Goal: Book appointment/travel/reservation

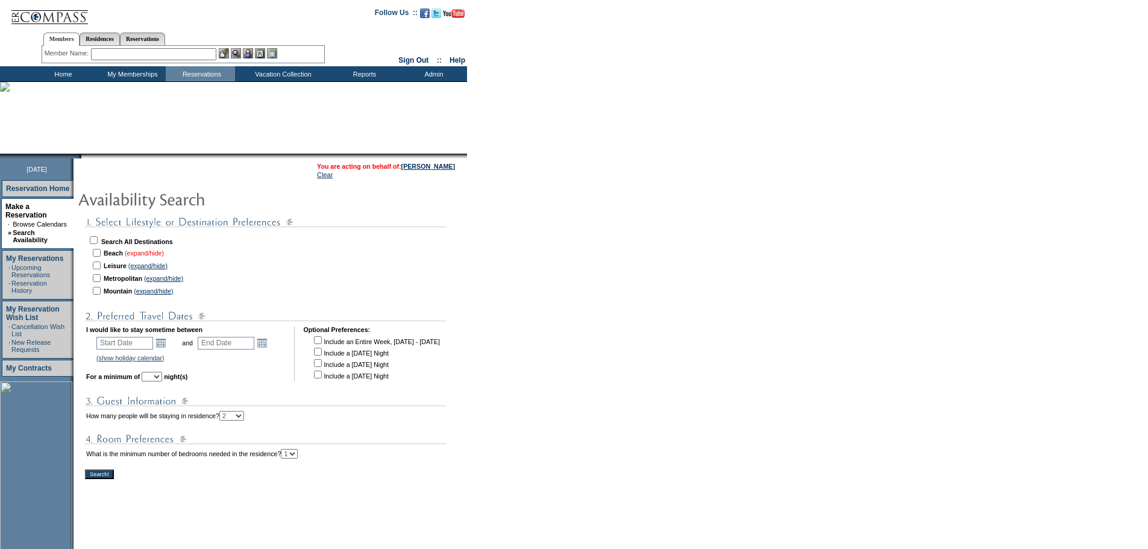
click at [151, 253] on link "(expand/hide)" at bounding box center [144, 253] width 39 height 7
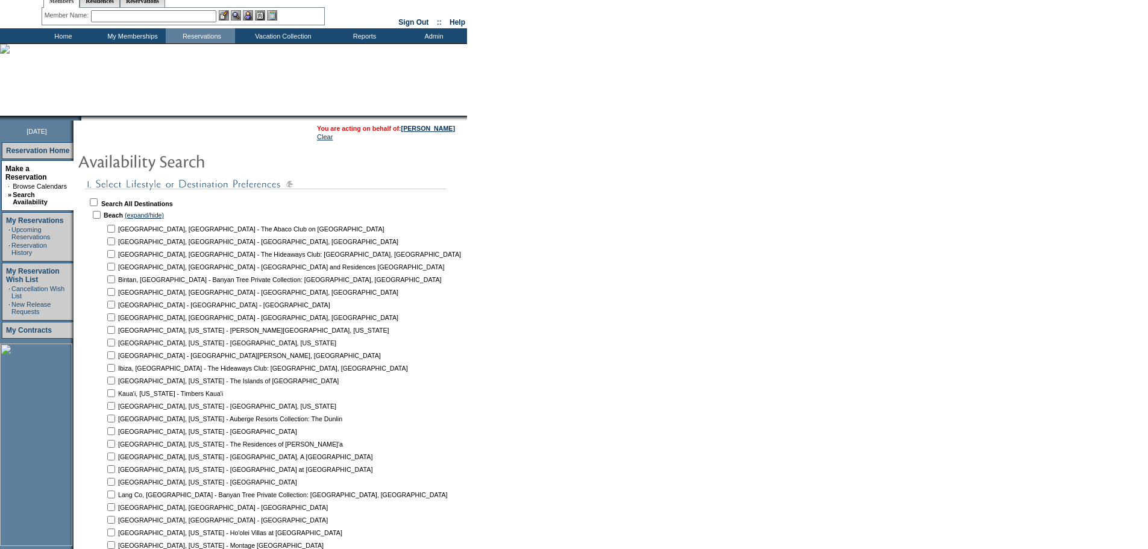
scroll to position [181, 0]
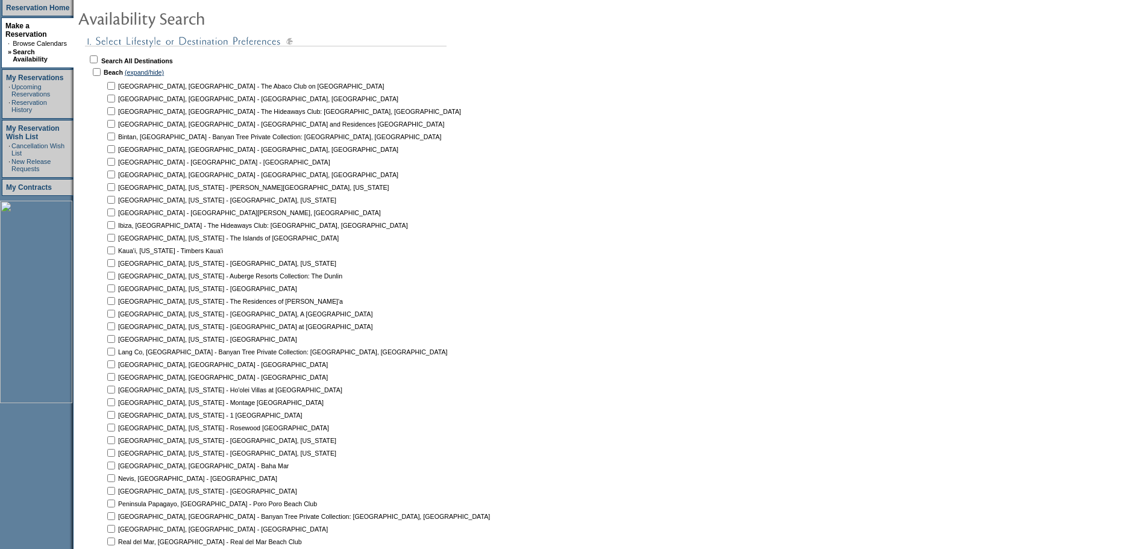
click at [115, 488] on input "checkbox" at bounding box center [111, 491] width 8 height 8
checkbox input "true"
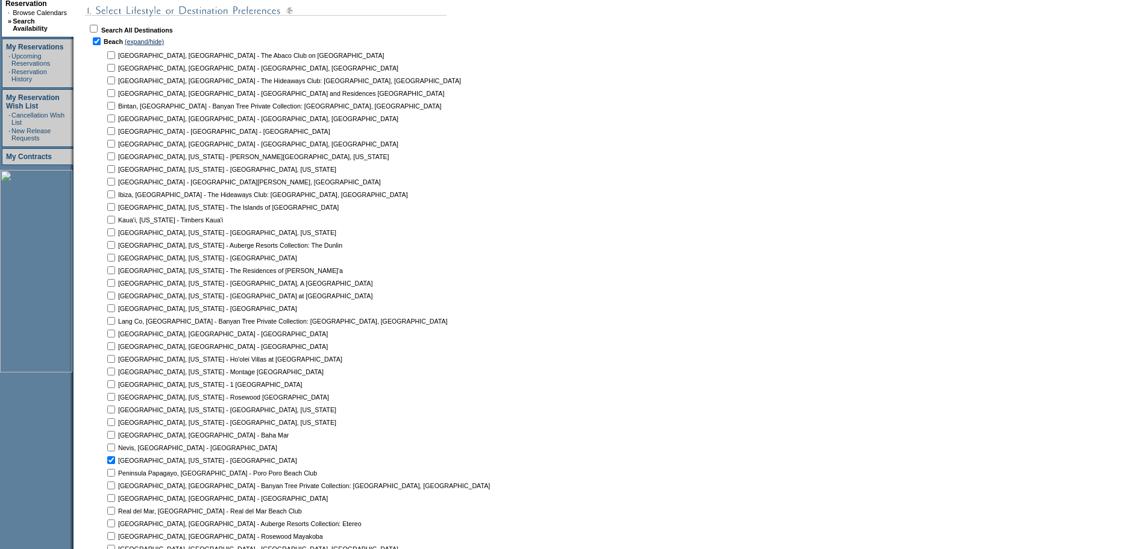
scroll to position [241, 0]
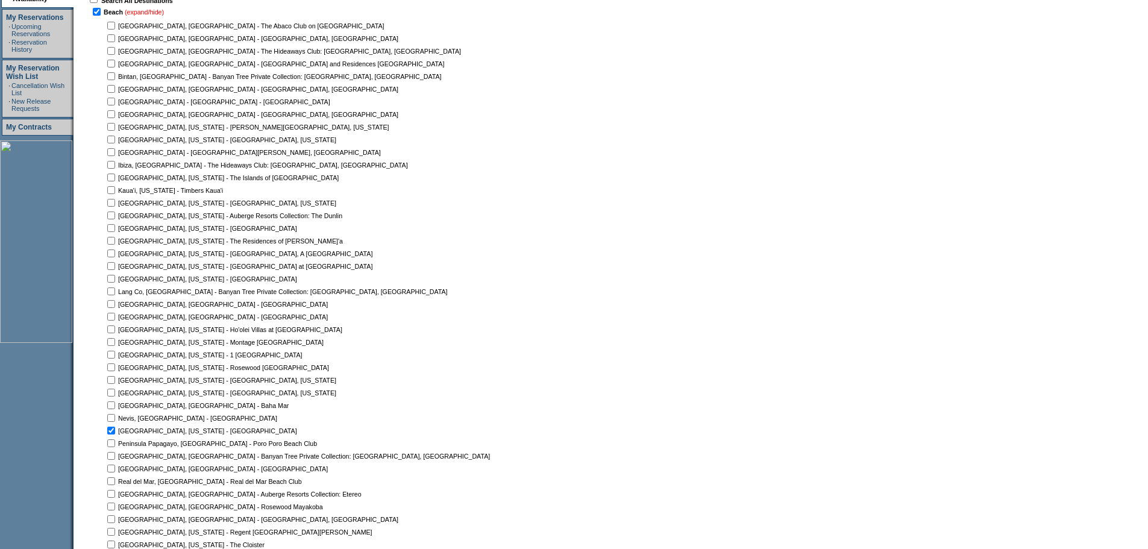
click at [152, 11] on link "(expand/hide)" at bounding box center [144, 11] width 39 height 7
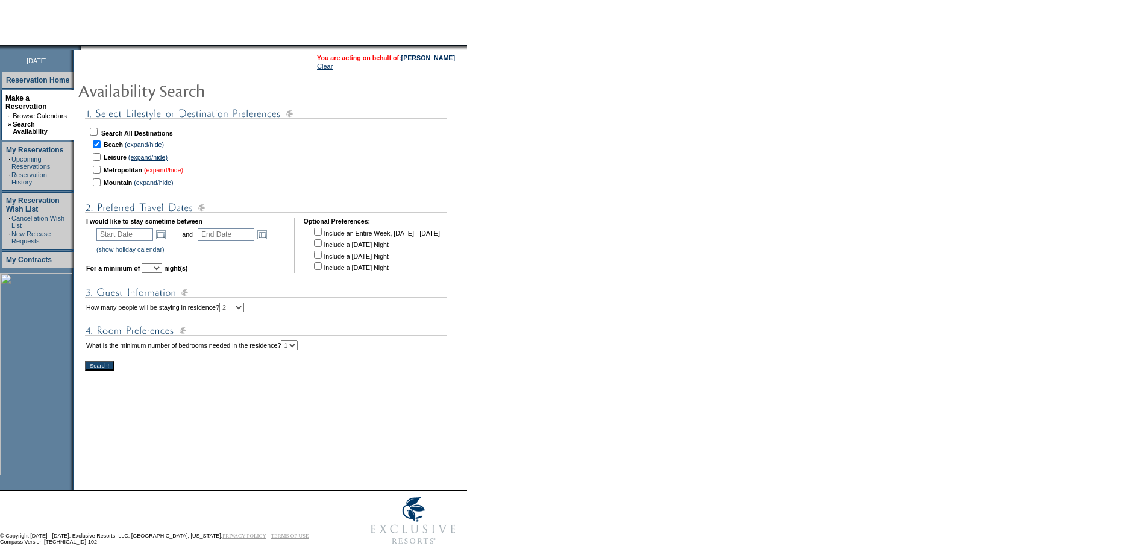
click at [171, 172] on link "(expand/hide)" at bounding box center [163, 169] width 39 height 7
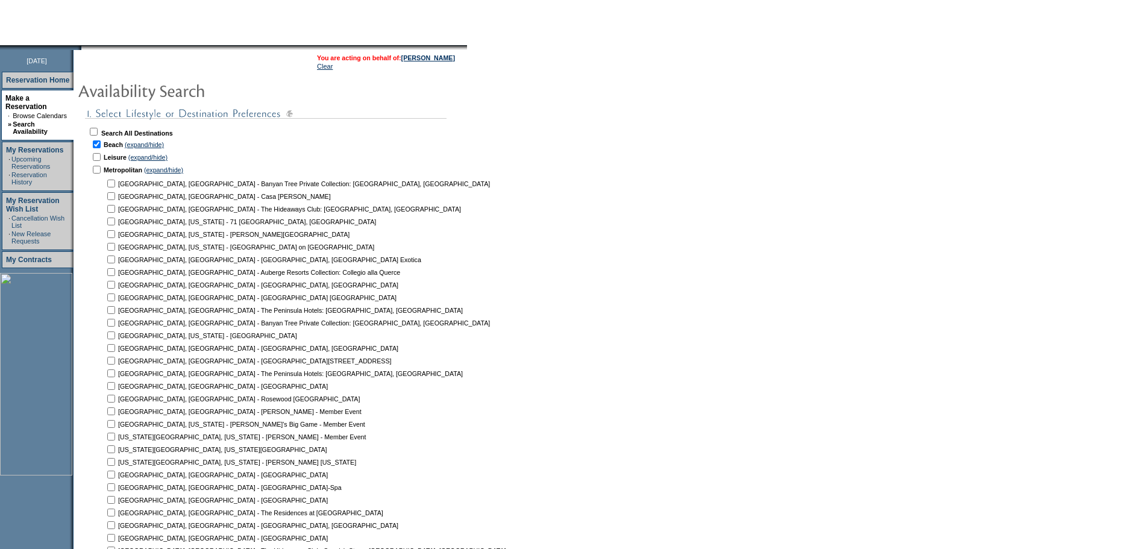
click at [115, 451] on input "checkbox" at bounding box center [111, 449] width 8 height 8
checkbox input "true"
click at [115, 463] on input "checkbox" at bounding box center [111, 462] width 8 height 8
checkbox input "true"
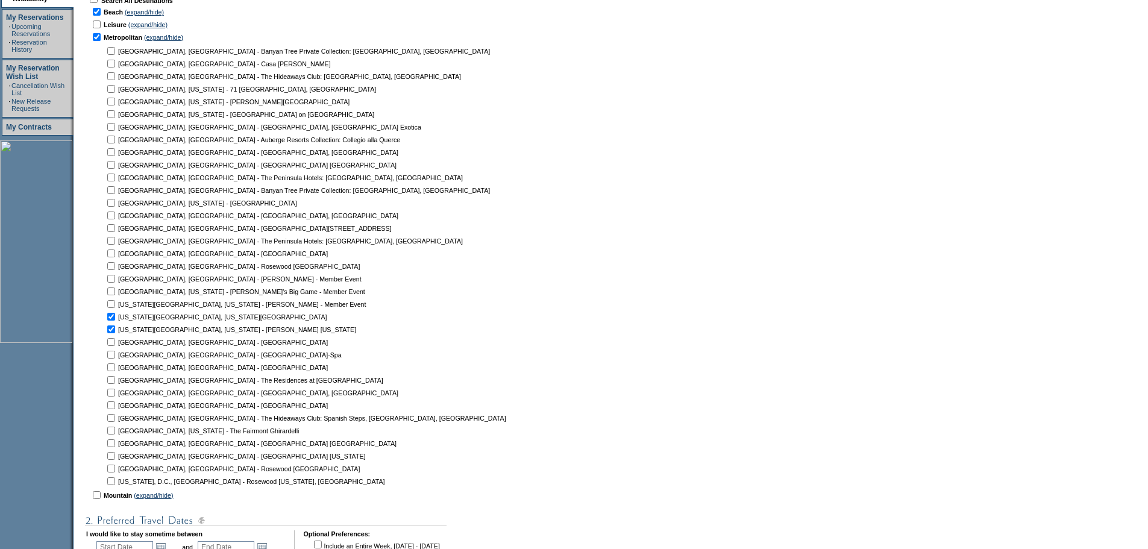
scroll to position [289, 0]
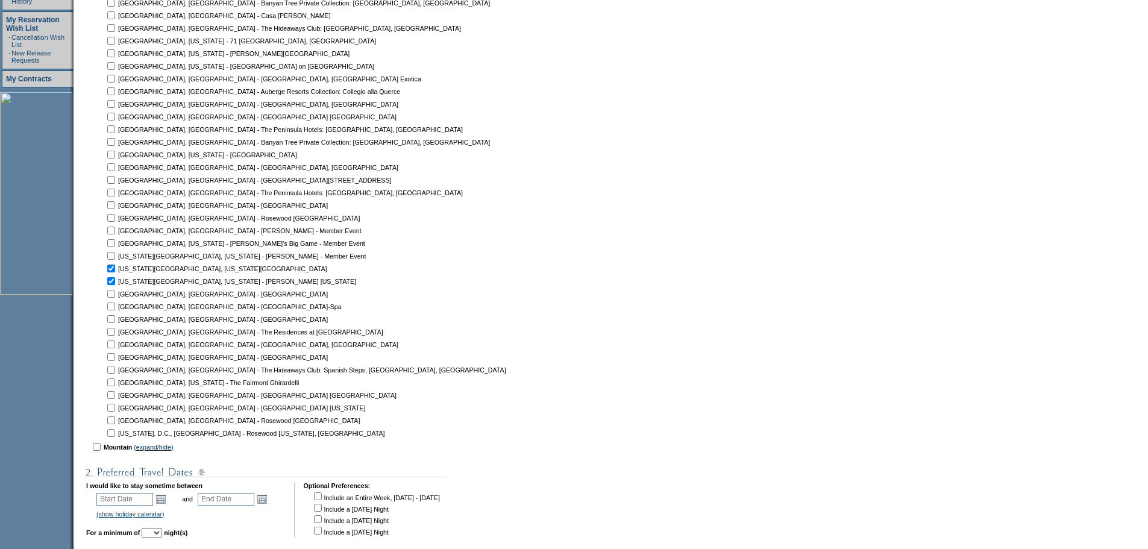
click at [115, 383] on input "checkbox" at bounding box center [111, 383] width 8 height 8
checkbox input "true"
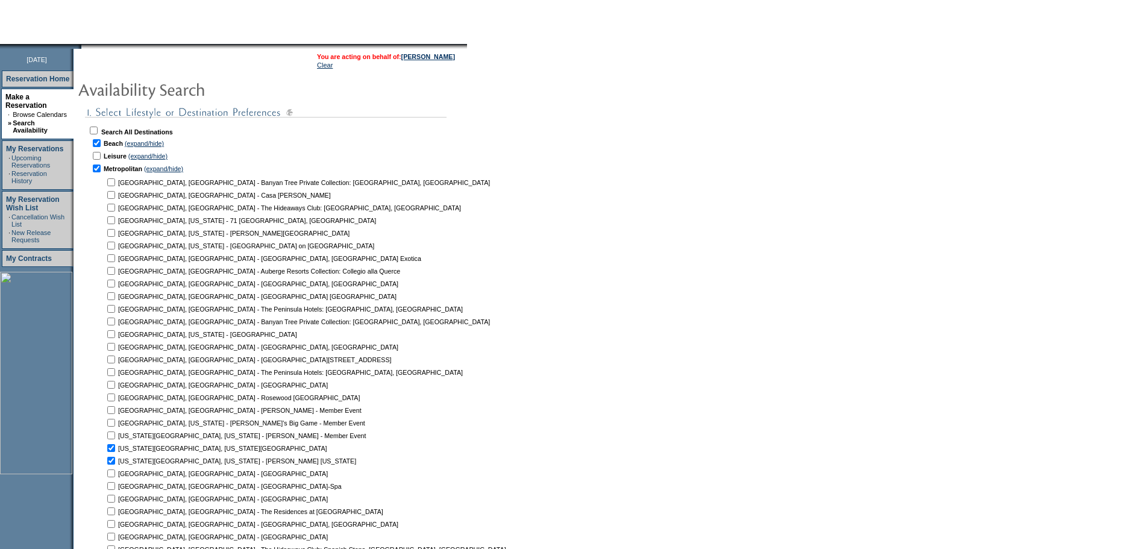
scroll to position [109, 0]
click at [168, 170] on link "(expand/hide)" at bounding box center [163, 169] width 39 height 7
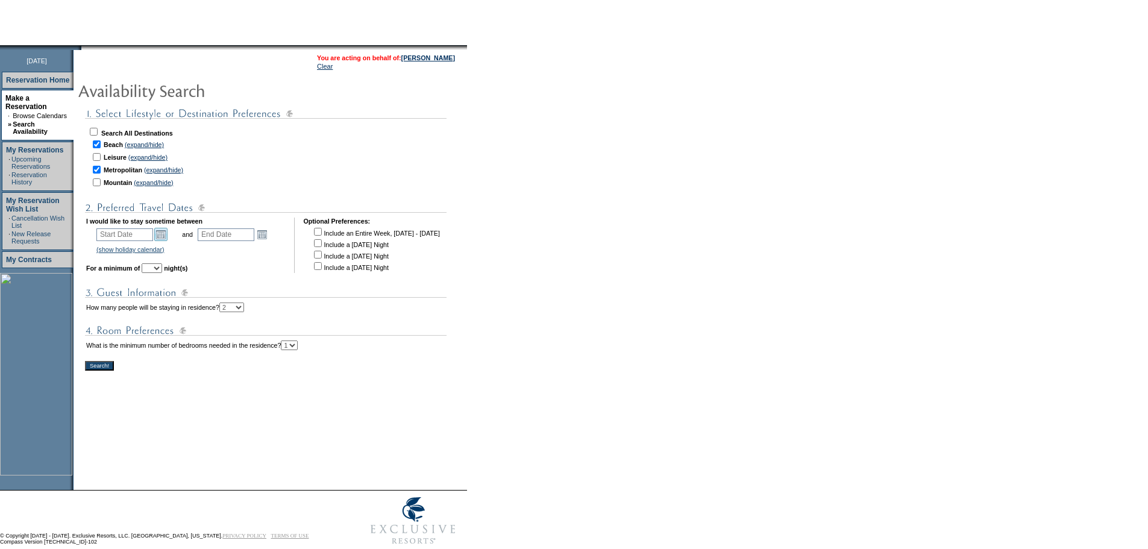
click at [166, 238] on link "Open the calendar popup." at bounding box center [160, 234] width 13 height 13
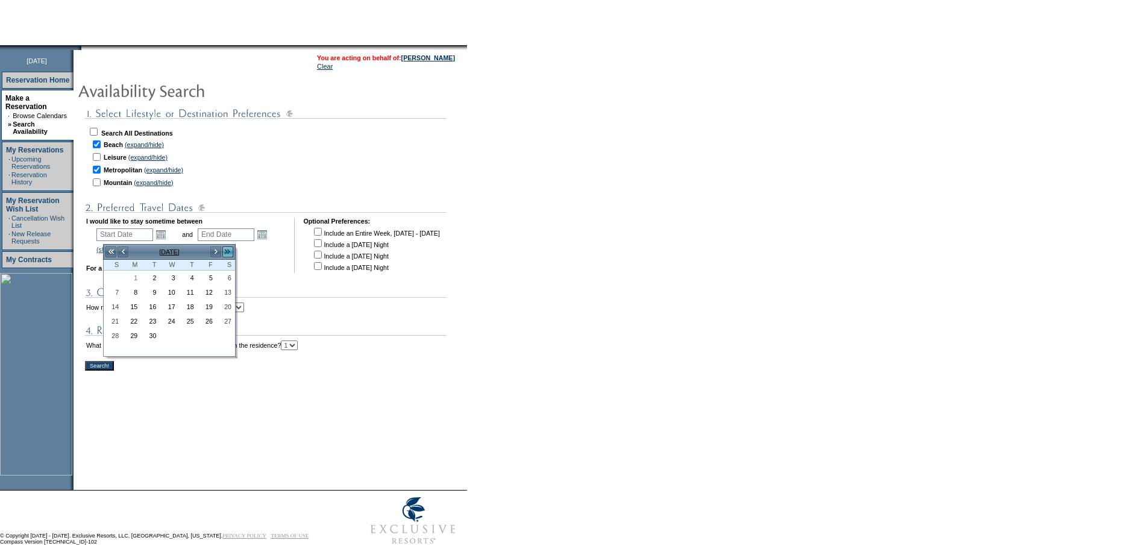
click at [229, 254] on link ">>" at bounding box center [228, 252] width 12 height 12
click at [122, 256] on link "<" at bounding box center [123, 252] width 12 height 12
click at [219, 253] on link ">" at bounding box center [216, 252] width 12 height 12
click at [120, 254] on link "<" at bounding box center [123, 252] width 12 height 12
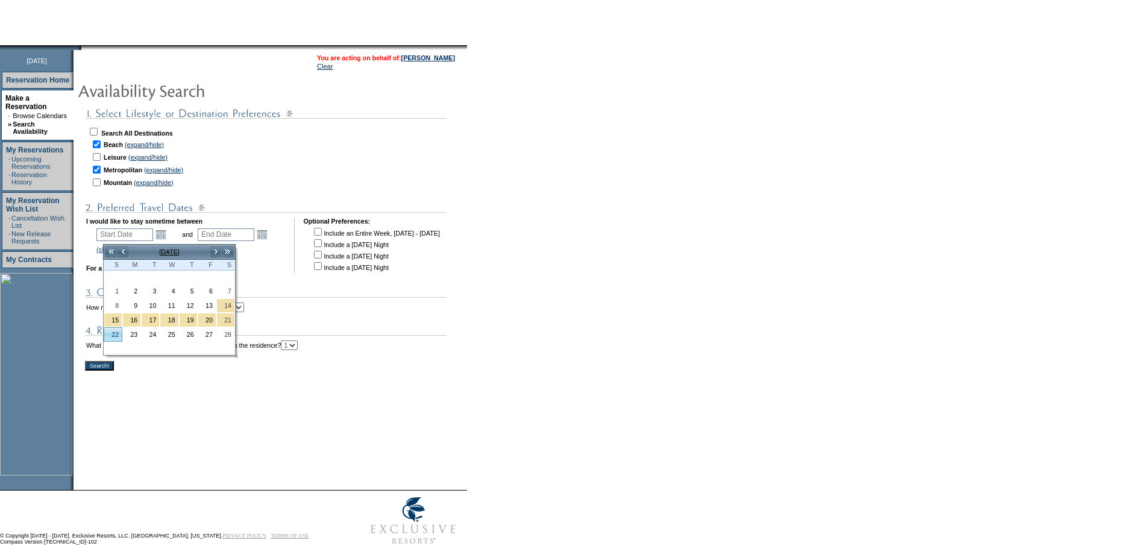
click at [115, 333] on link "22" at bounding box center [112, 334] width 17 height 13
type input "[DATE]"
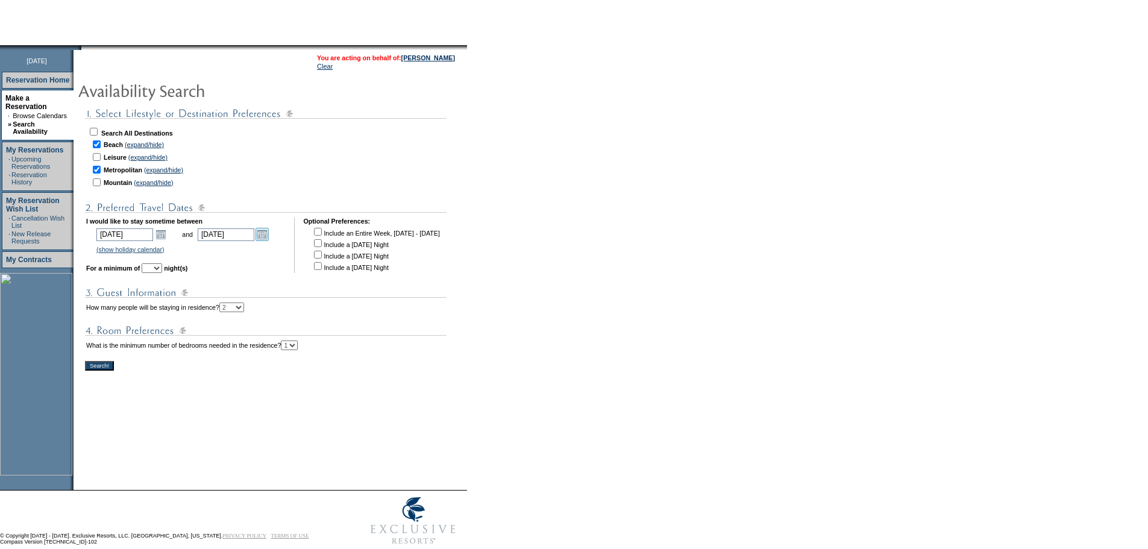
click at [269, 240] on link "Open the calendar popup." at bounding box center [262, 234] width 13 height 13
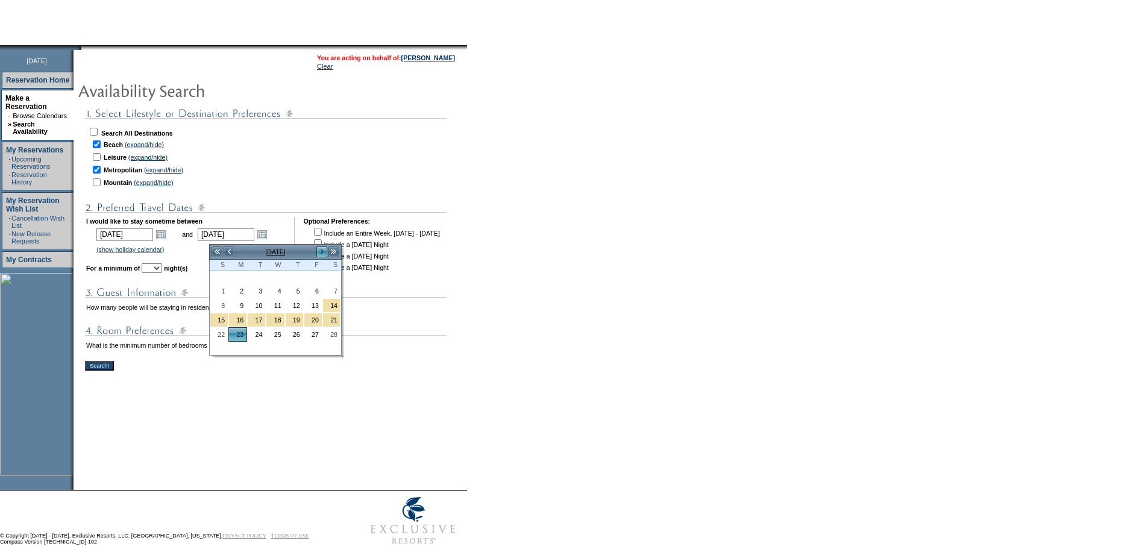
click at [320, 251] on link ">" at bounding box center [322, 252] width 12 height 12
click at [312, 290] on link "6" at bounding box center [312, 291] width 17 height 13
type input "[DATE]"
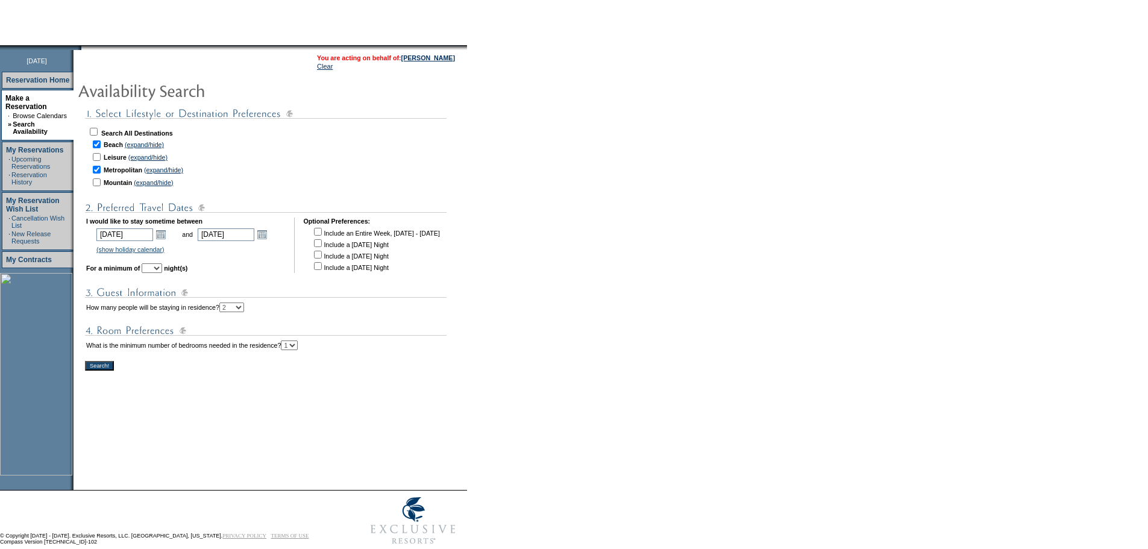
click at [114, 371] on input "Search!" at bounding box center [99, 366] width 29 height 10
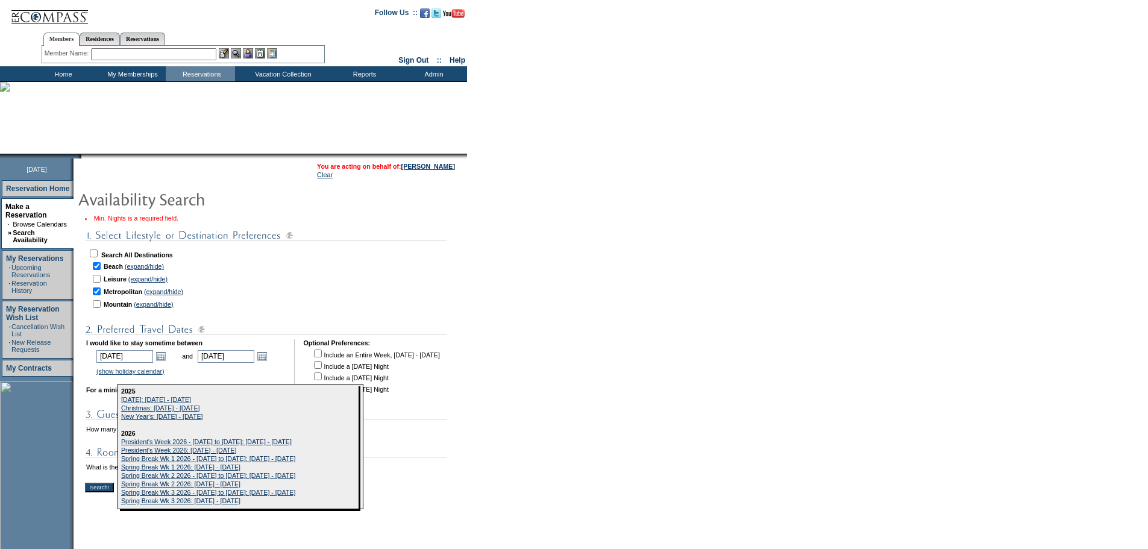
click at [474, 406] on td at bounding box center [310, 401] width 450 height 7
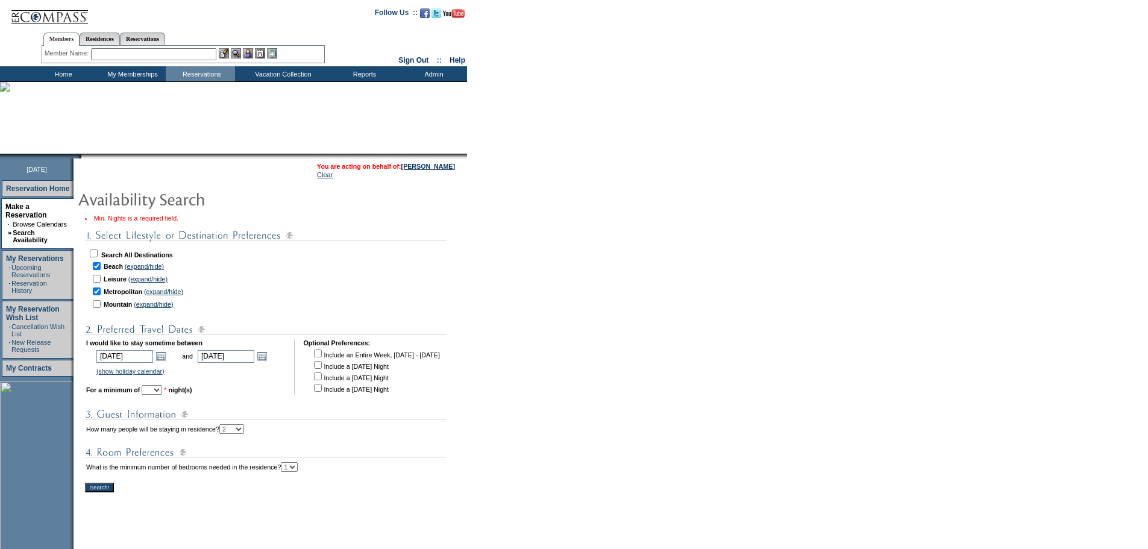
click at [111, 493] on input "Search!" at bounding box center [99, 488] width 29 height 10
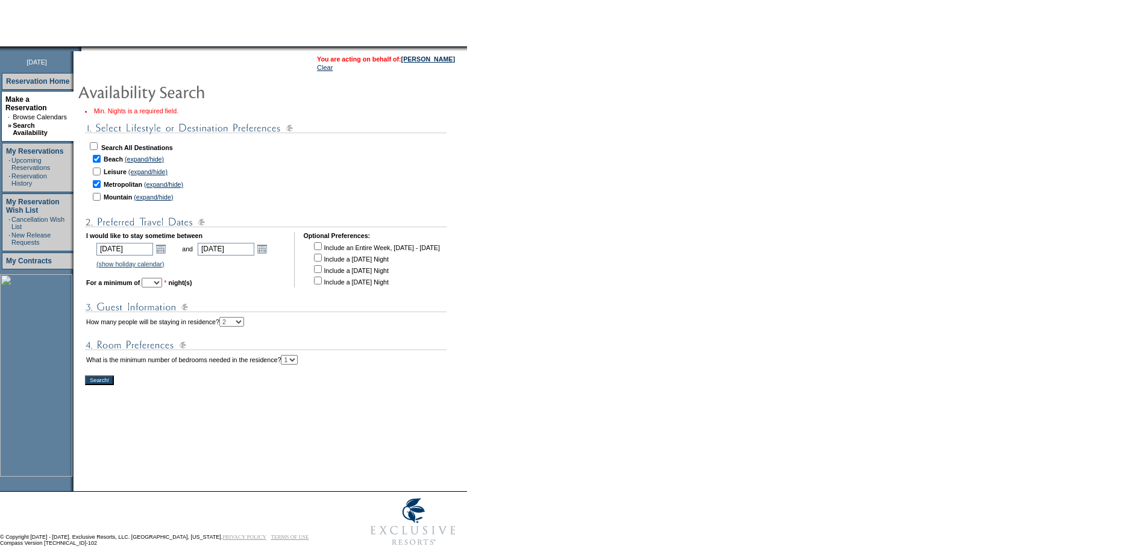
scroll to position [109, 0]
click at [162, 286] on select "1 2 3 4 5 6 7 8 9 10 11 12 13 14" at bounding box center [152, 282] width 20 height 10
select select "2"
click at [159, 282] on select "1 2 3 4 5 6 7 8 9 10 11 12 13 14" at bounding box center [152, 282] width 20 height 10
click at [107, 384] on input "Search!" at bounding box center [99, 379] width 29 height 10
